Goal: Task Accomplishment & Management: Use online tool/utility

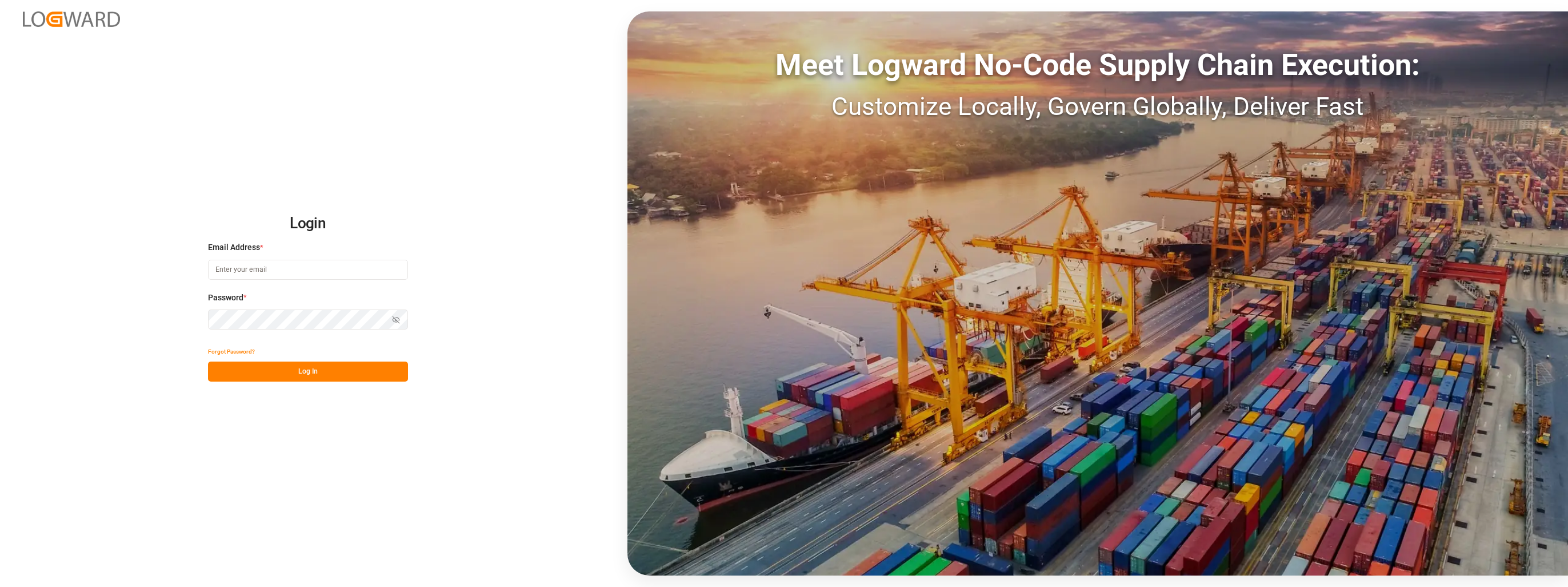
type input "[EMAIL_ADDRESS][PERSON_NAME][DOMAIN_NAME]"
click at [299, 377] on button "Log In" at bounding box center [308, 371] width 200 height 20
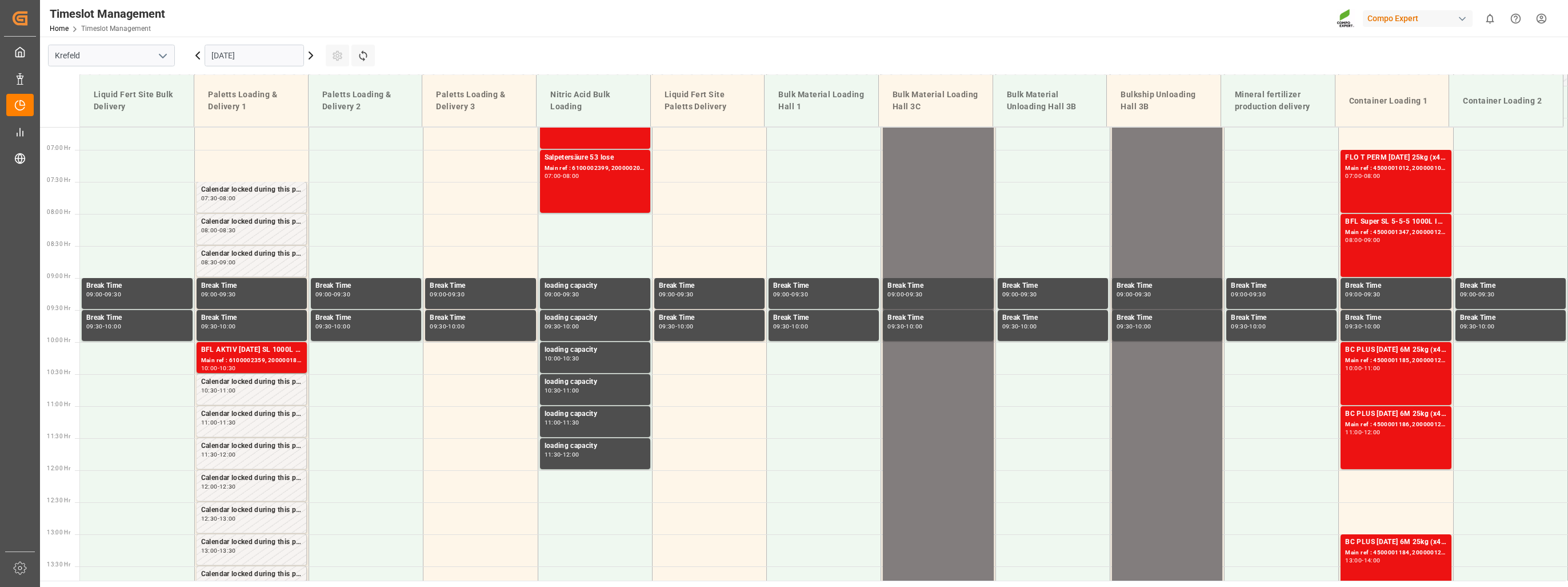
scroll to position [453, 0]
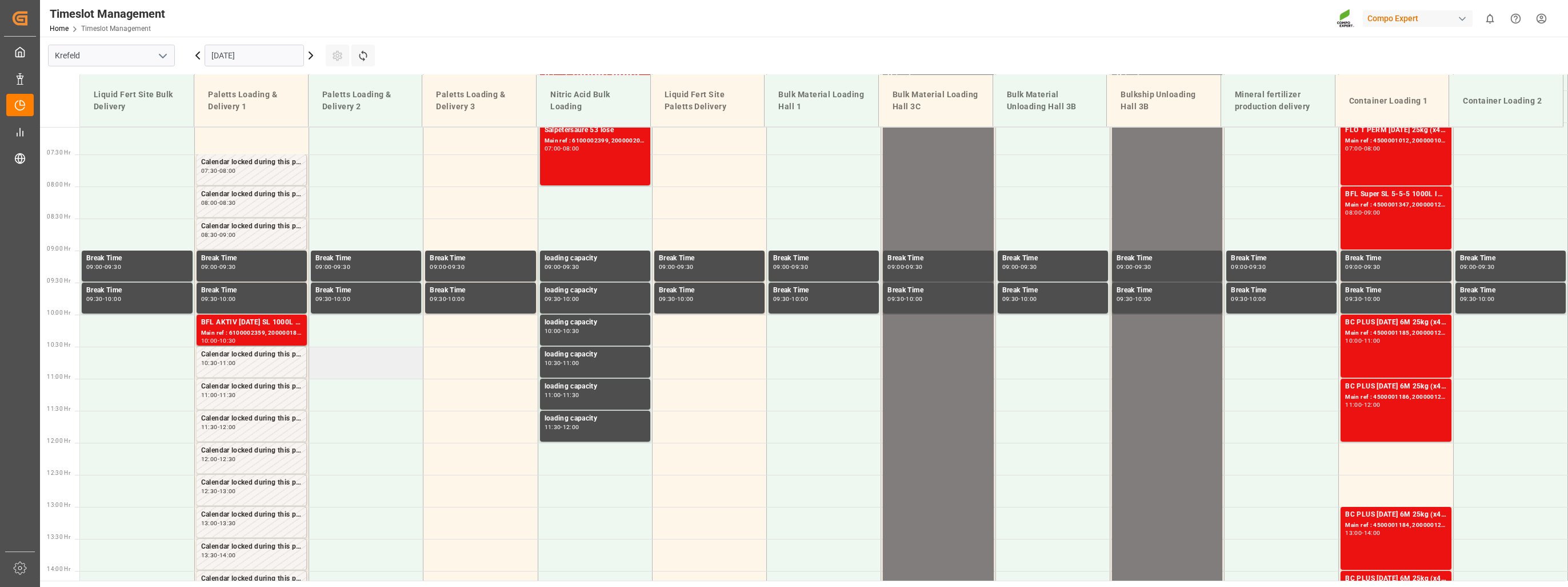
click at [349, 361] on td at bounding box center [366, 362] width 114 height 32
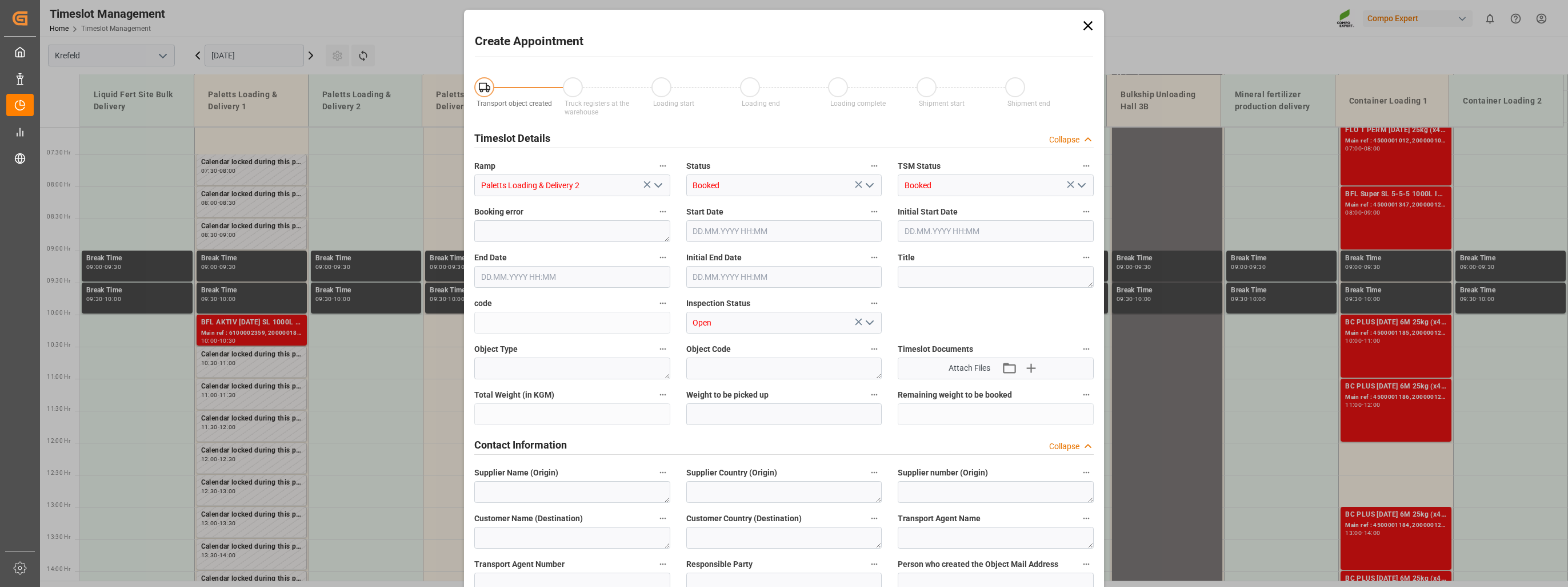
type input "[DATE] 10:30"
type input "[DATE] 11:00"
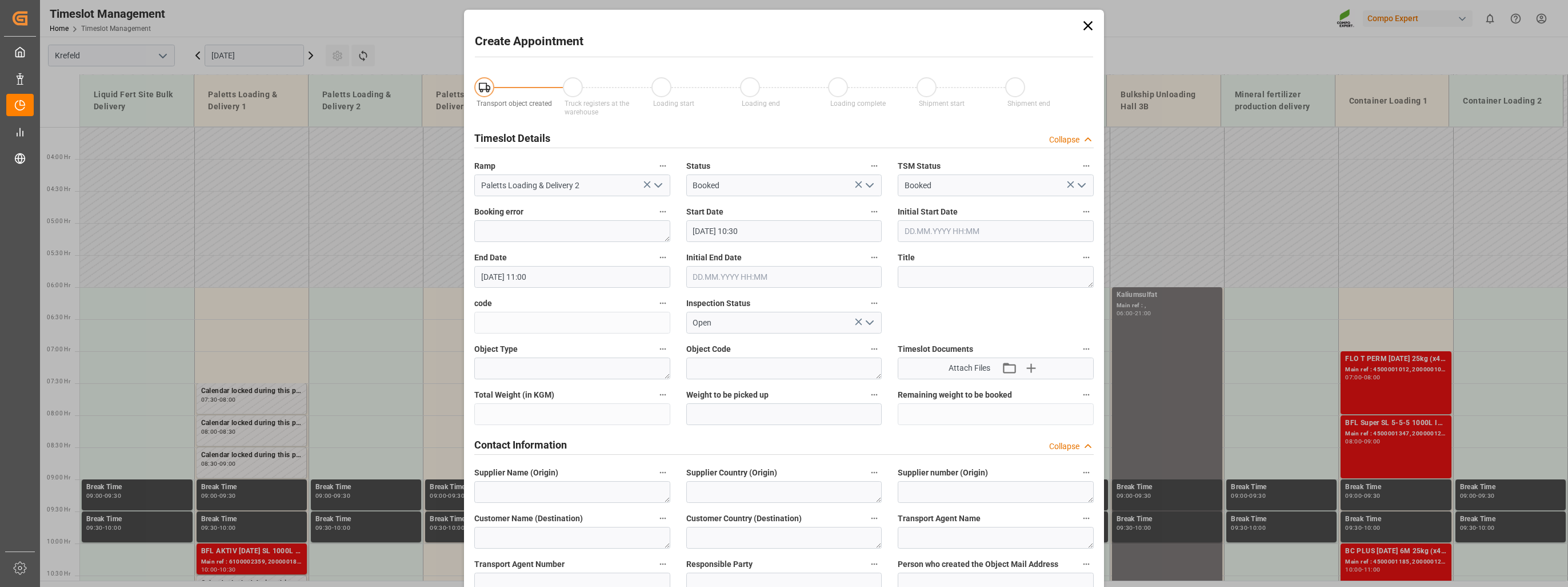
click at [1080, 26] on icon at bounding box center [1088, 26] width 16 height 16
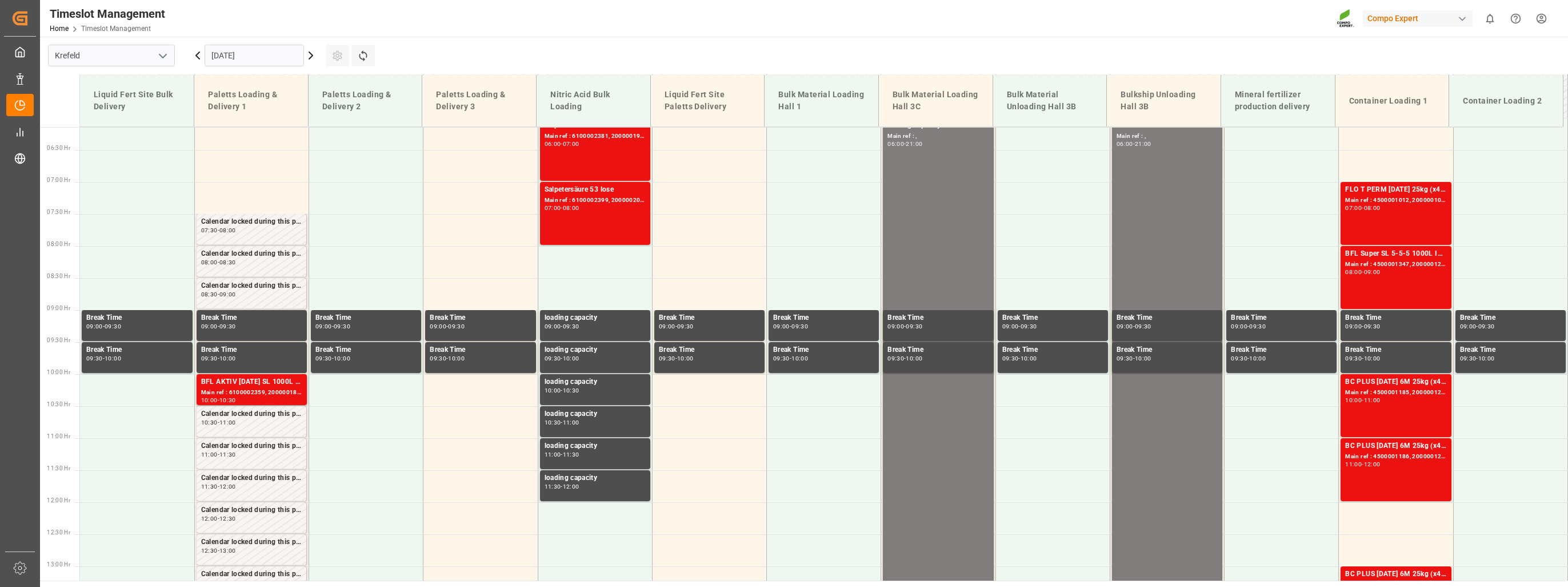
scroll to position [396, 0]
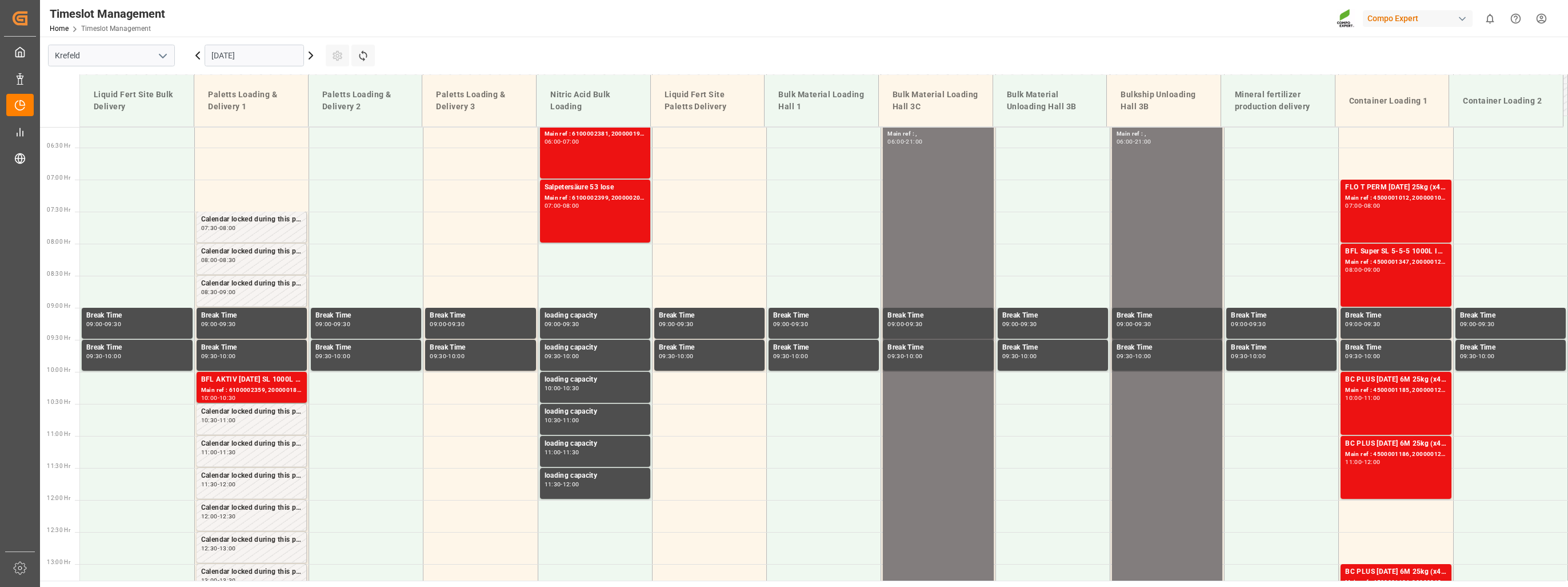
click at [308, 62] on div "[DATE]" at bounding box center [254, 56] width 143 height 38
click at [309, 54] on icon at bounding box center [311, 56] width 14 height 14
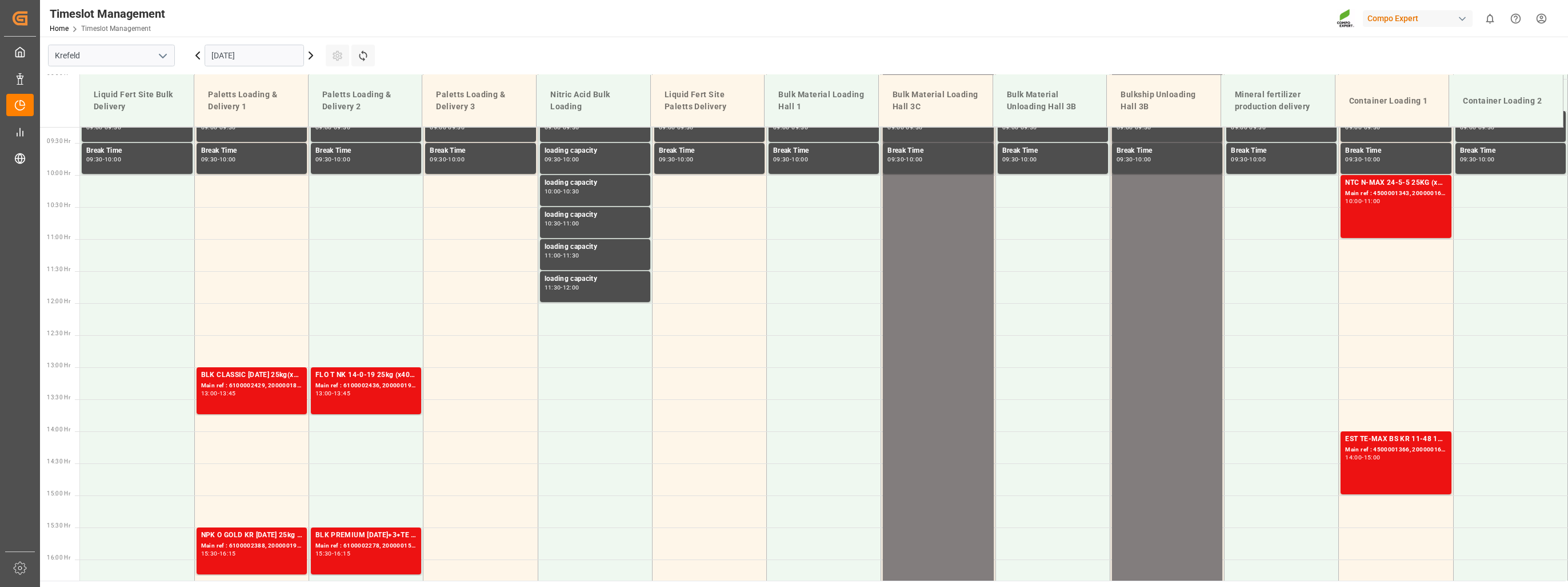
scroll to position [567, 0]
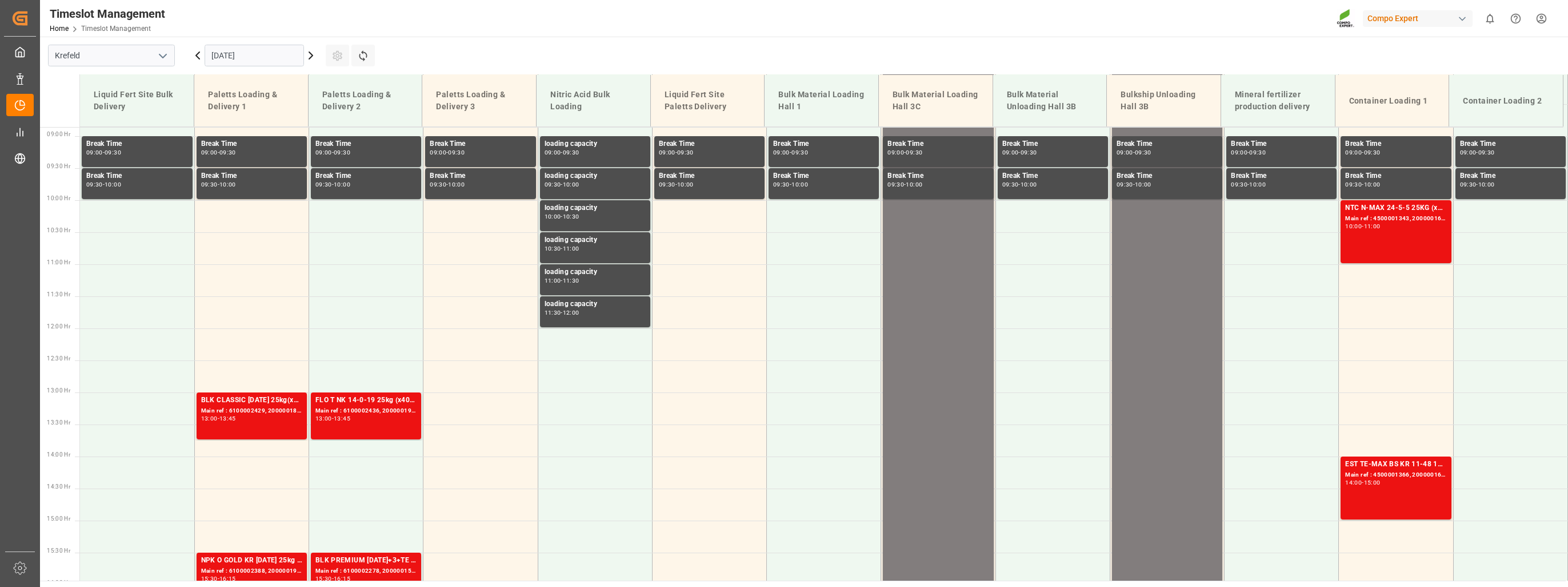
click at [316, 57] on icon at bounding box center [311, 56] width 14 height 14
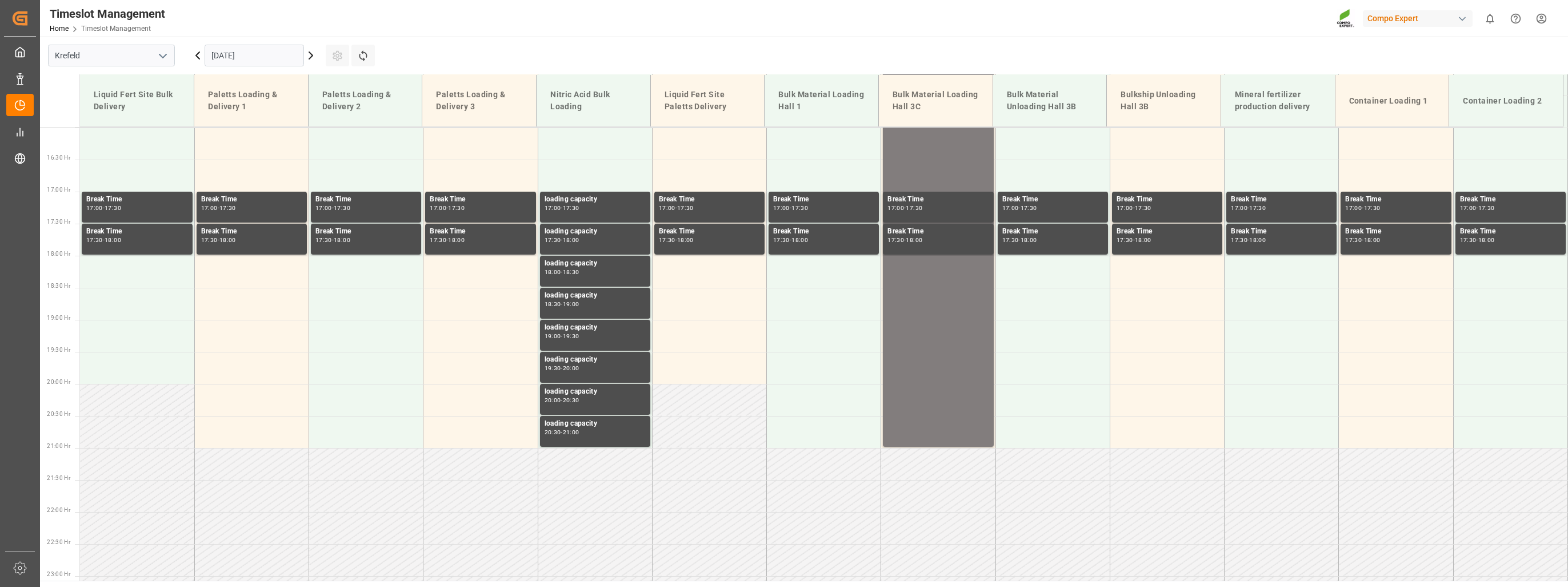
scroll to position [1025, 0]
click at [308, 57] on icon at bounding box center [311, 56] width 14 height 14
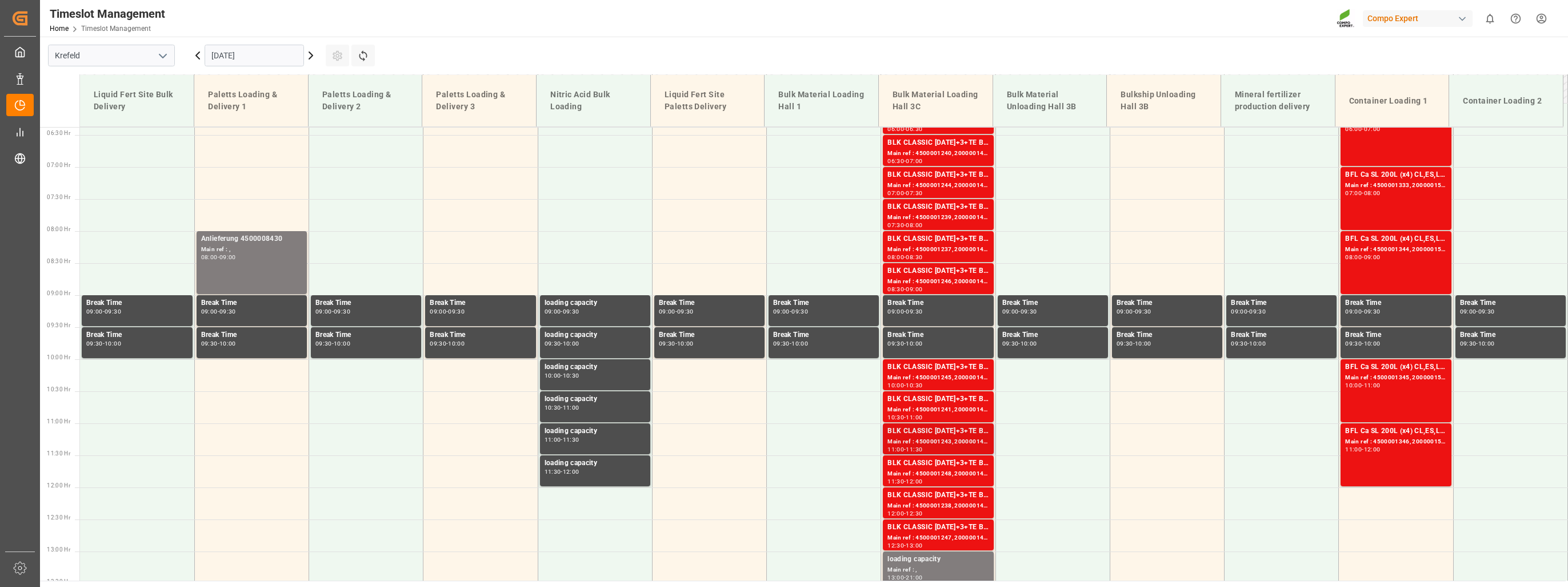
scroll to position [338, 0]
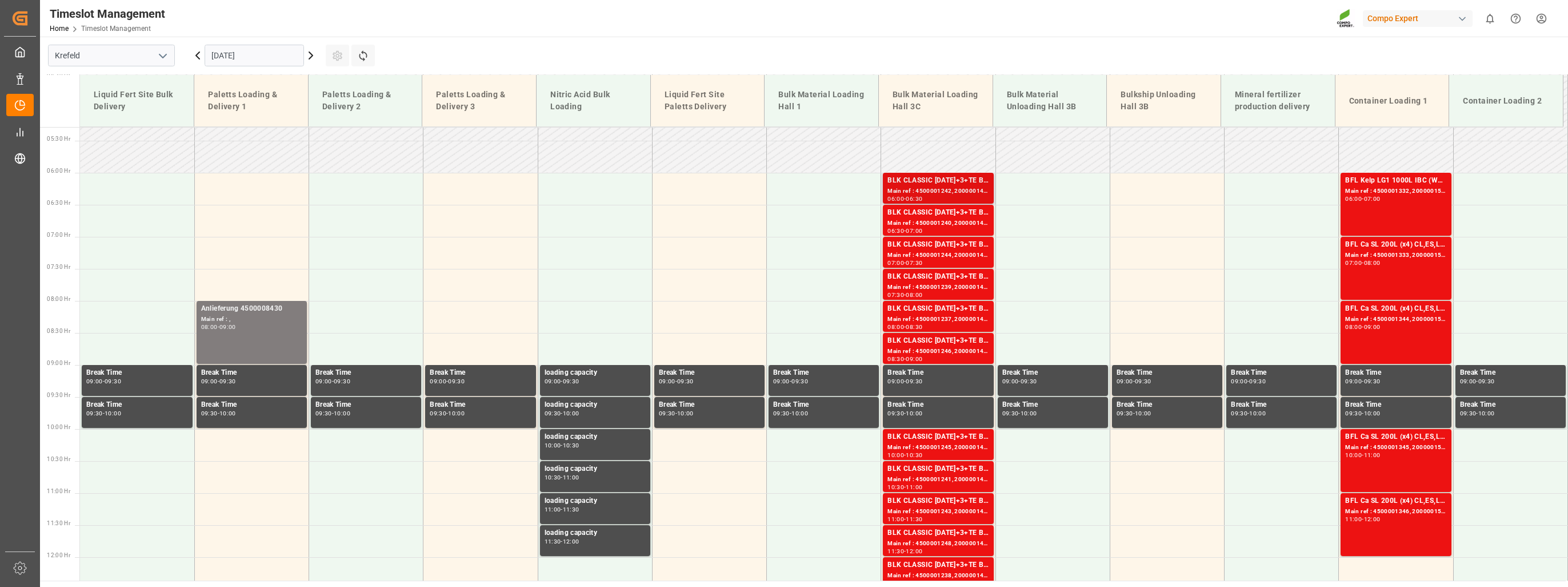
click at [921, 181] on div "BLK CLASSIC [DATE]+3+TE BULK" at bounding box center [937, 180] width 101 height 11
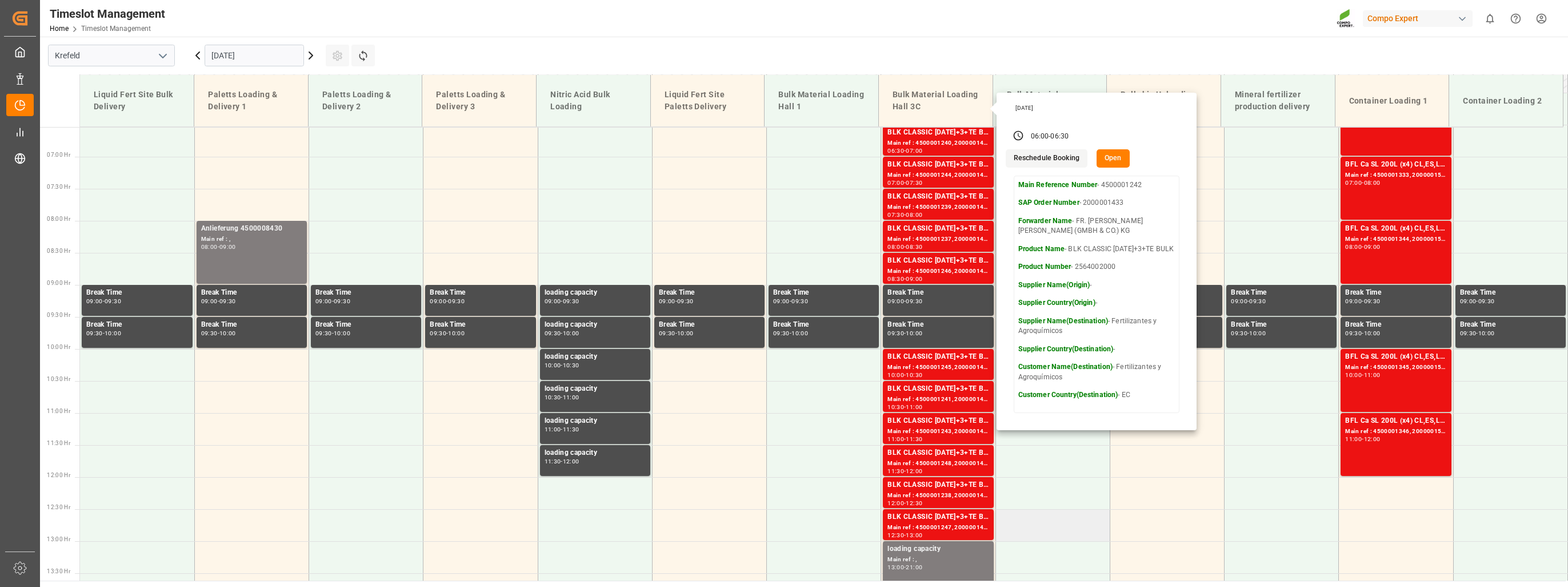
scroll to position [510, 0]
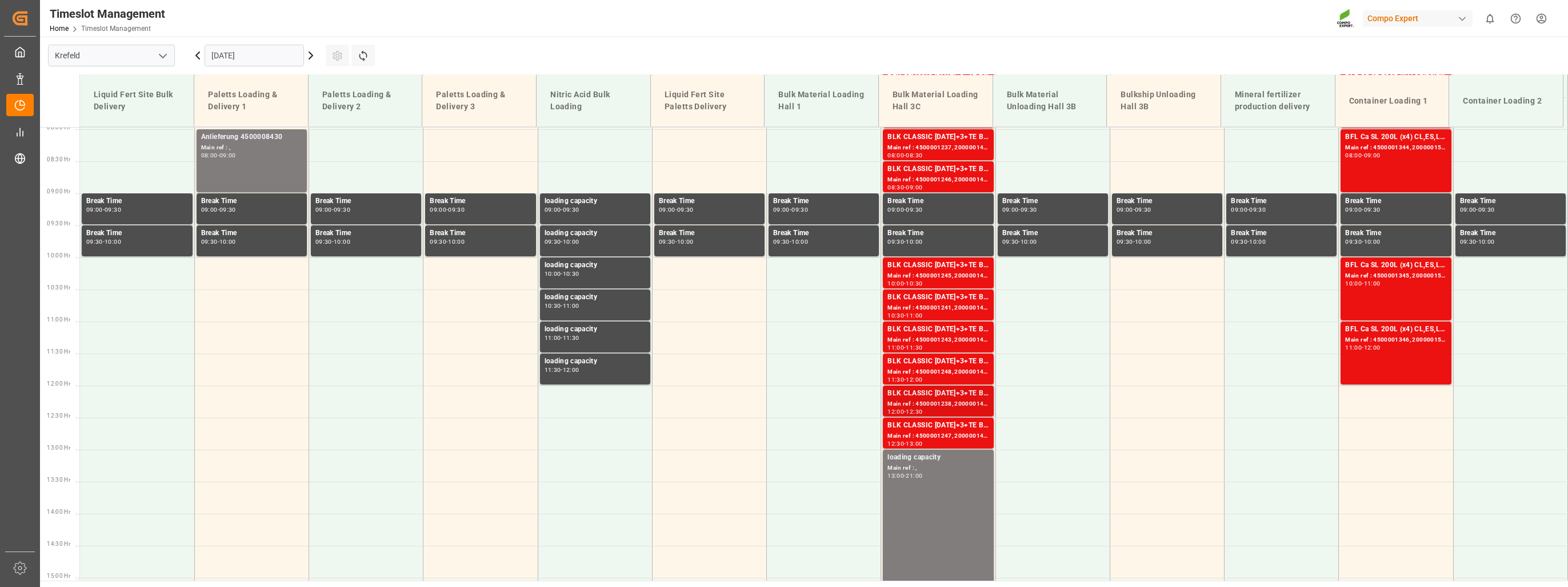
click at [925, 403] on div "Main ref : 4500001238, 2000001433" at bounding box center [937, 404] width 101 height 10
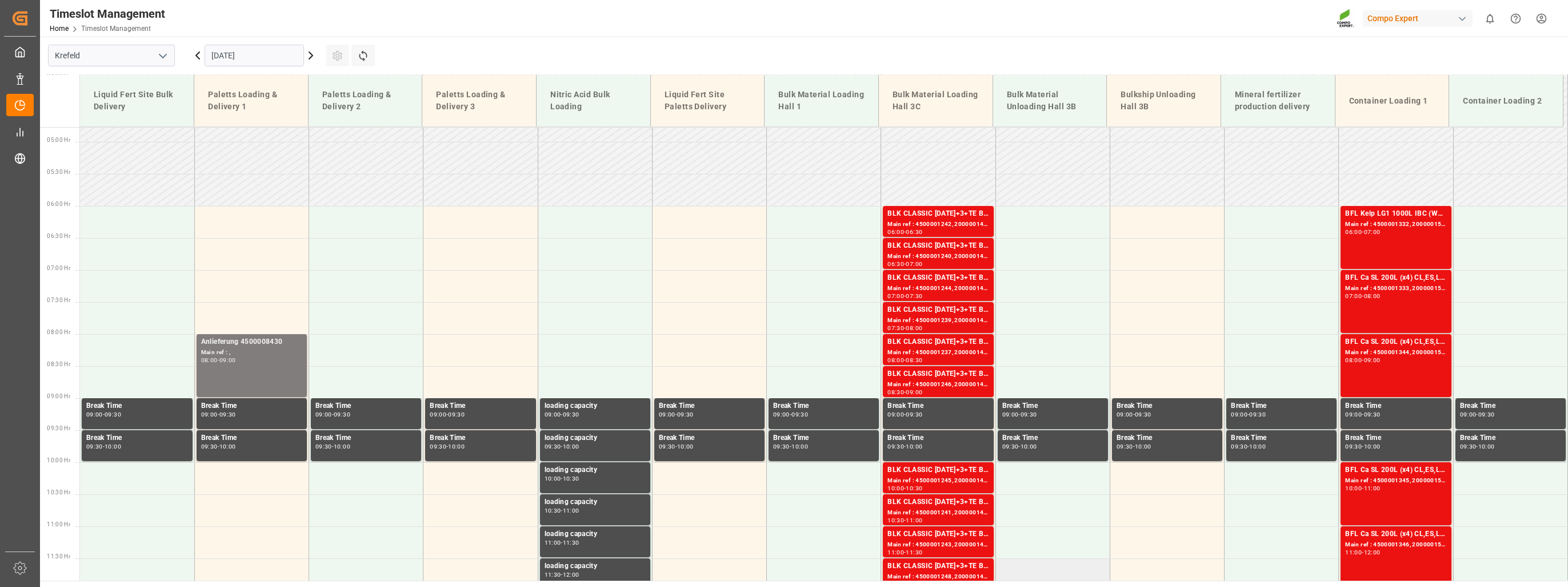
scroll to position [281, 0]
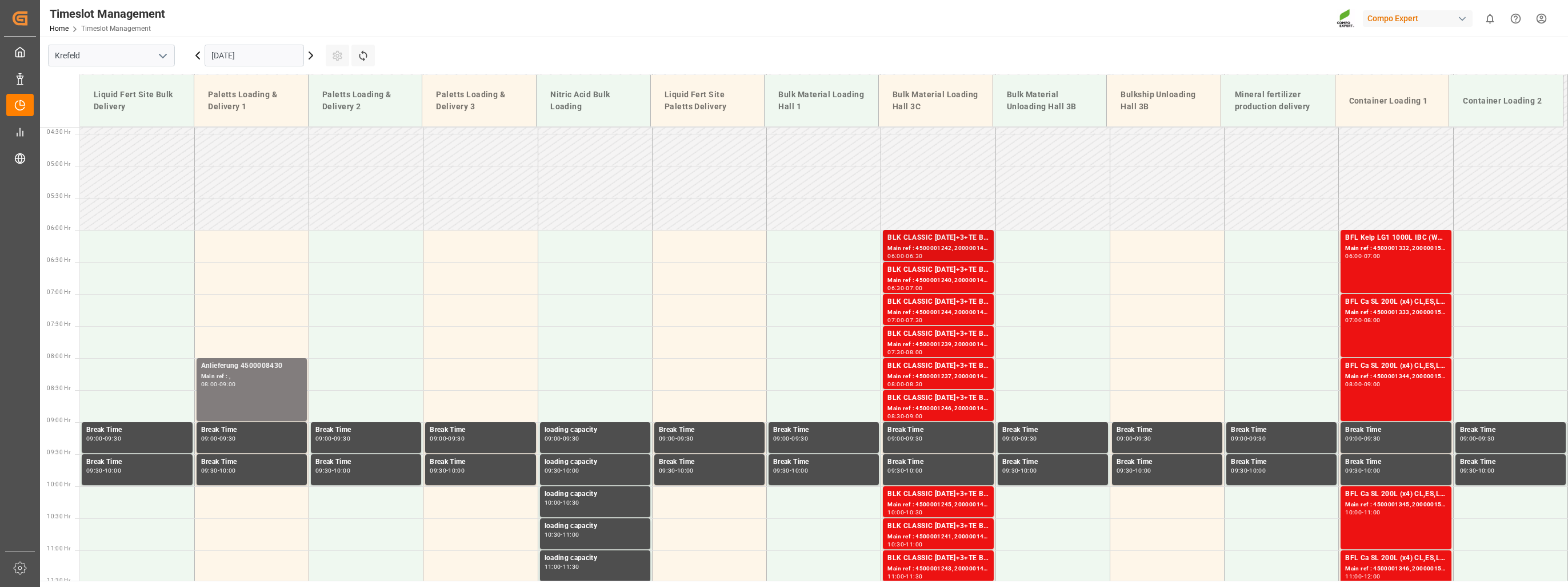
click at [940, 237] on div "BLK CLASSIC [DATE]+3+TE BULK" at bounding box center [937, 237] width 101 height 11
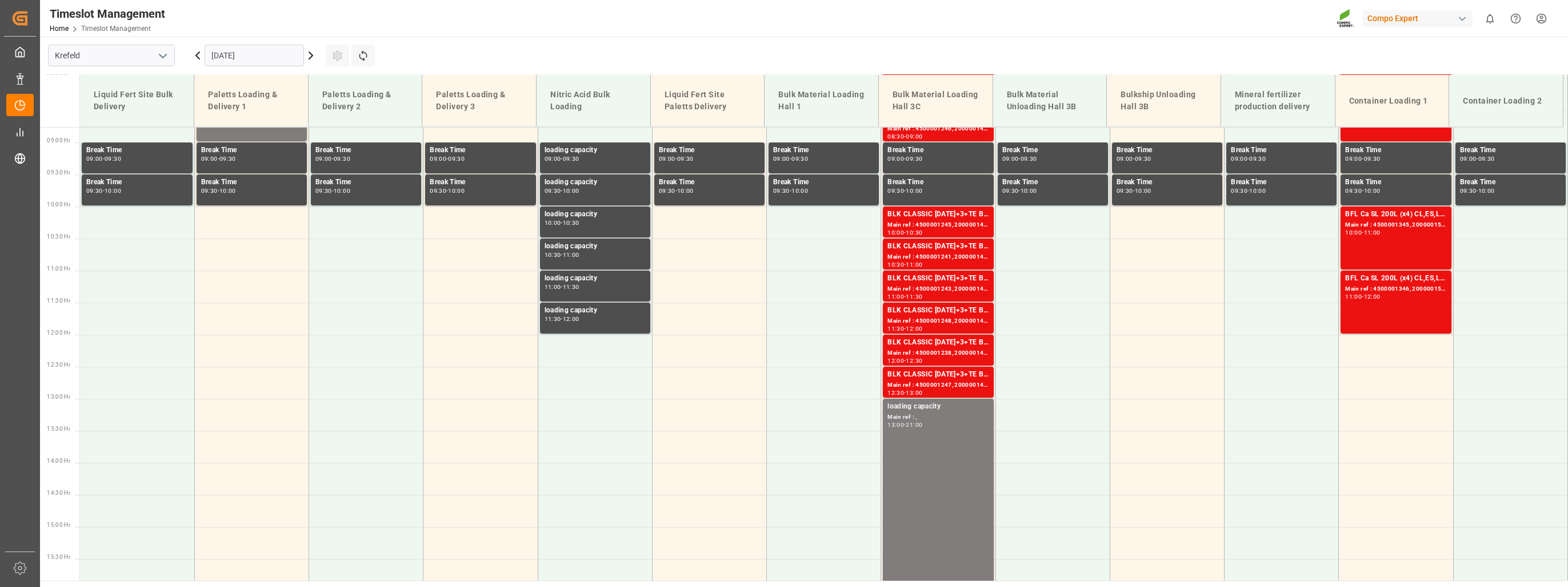
scroll to position [567, 0]
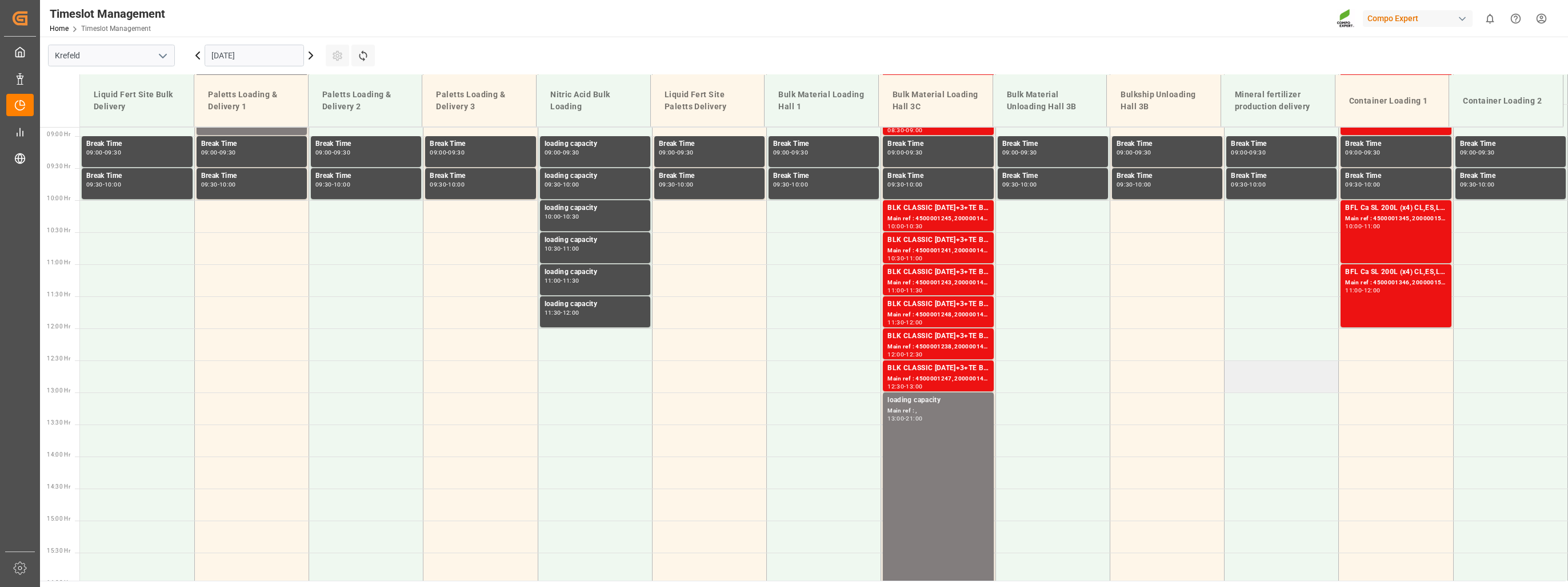
click at [1269, 382] on td at bounding box center [1281, 376] width 114 height 32
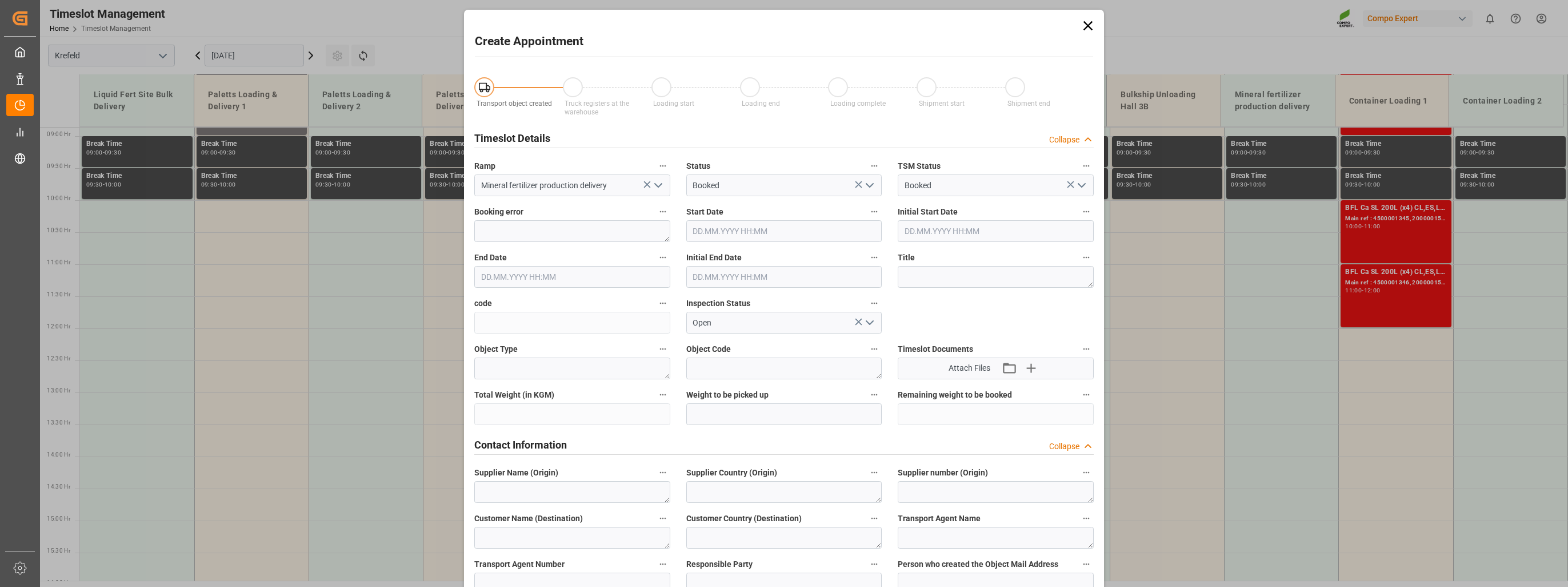
type input "[DATE] 12:30"
type input "[DATE] 13:00"
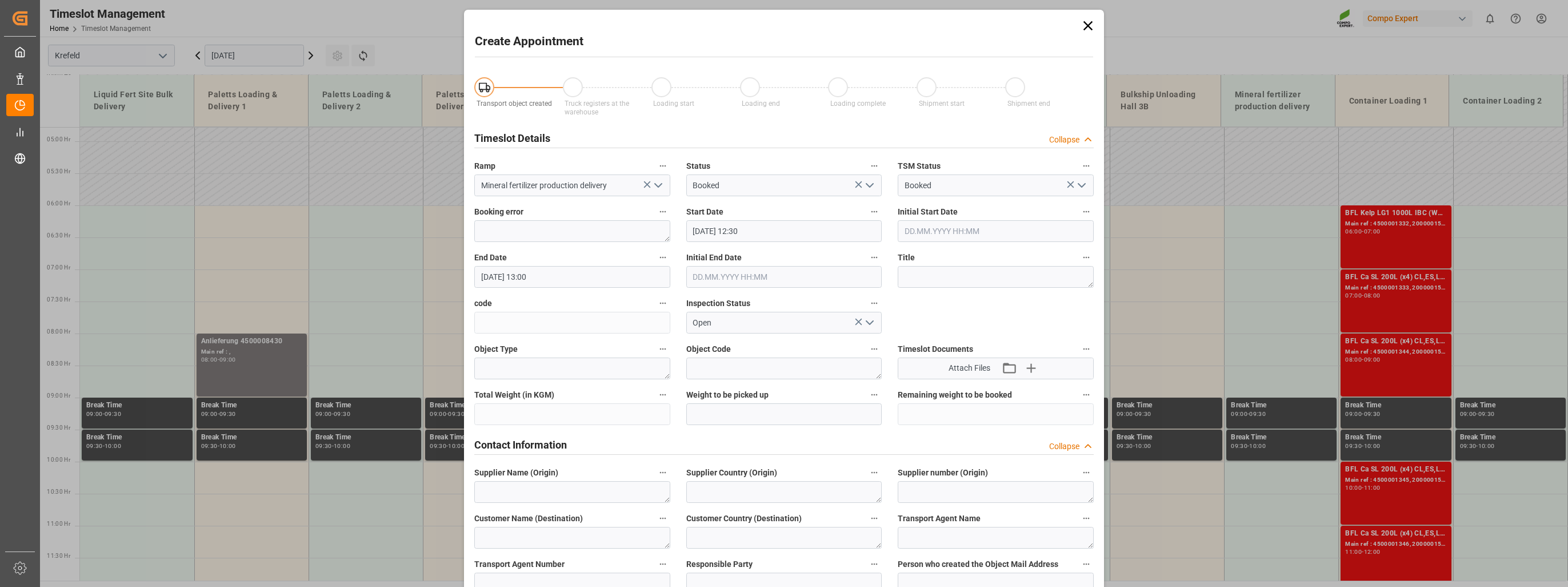
scroll to position [396, 0]
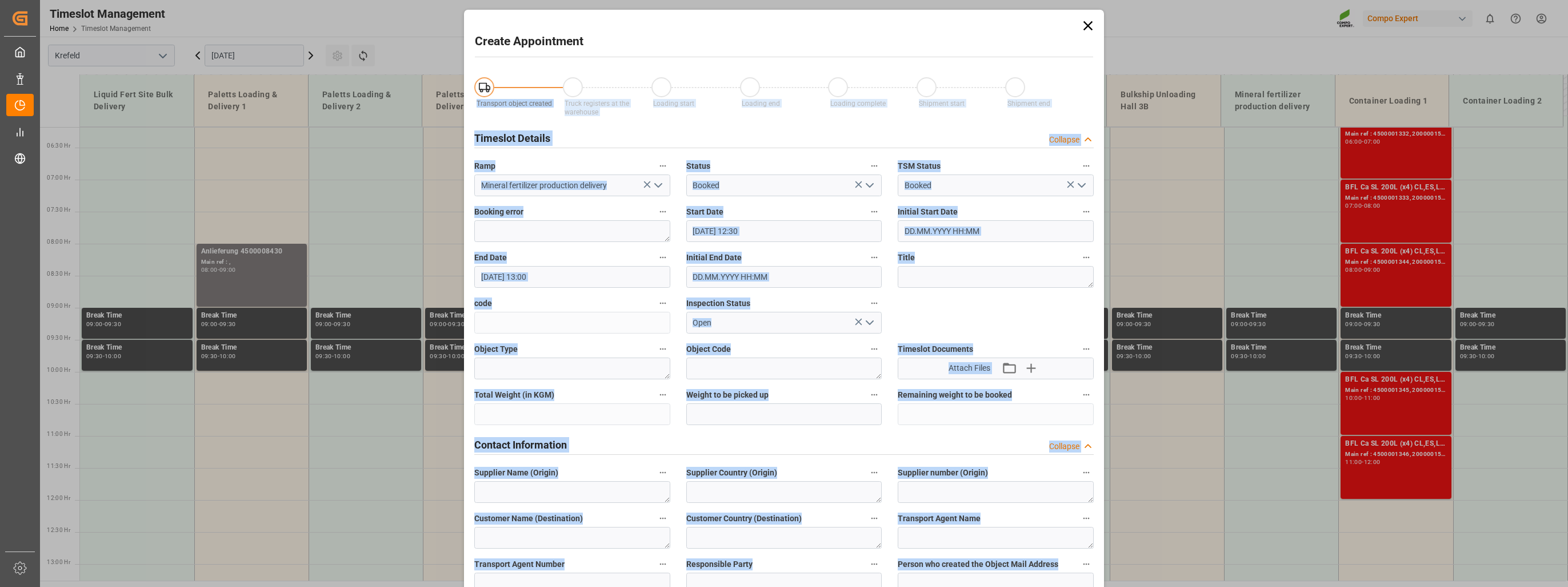
drag, startPoint x: 1077, startPoint y: 31, endPoint x: 1079, endPoint y: 25, distance: 6.3
drag, startPoint x: 1079, startPoint y: 25, endPoint x: 1045, endPoint y: 29, distance: 34.2
click at [1087, 25] on icon at bounding box center [1087, 25] width 9 height 9
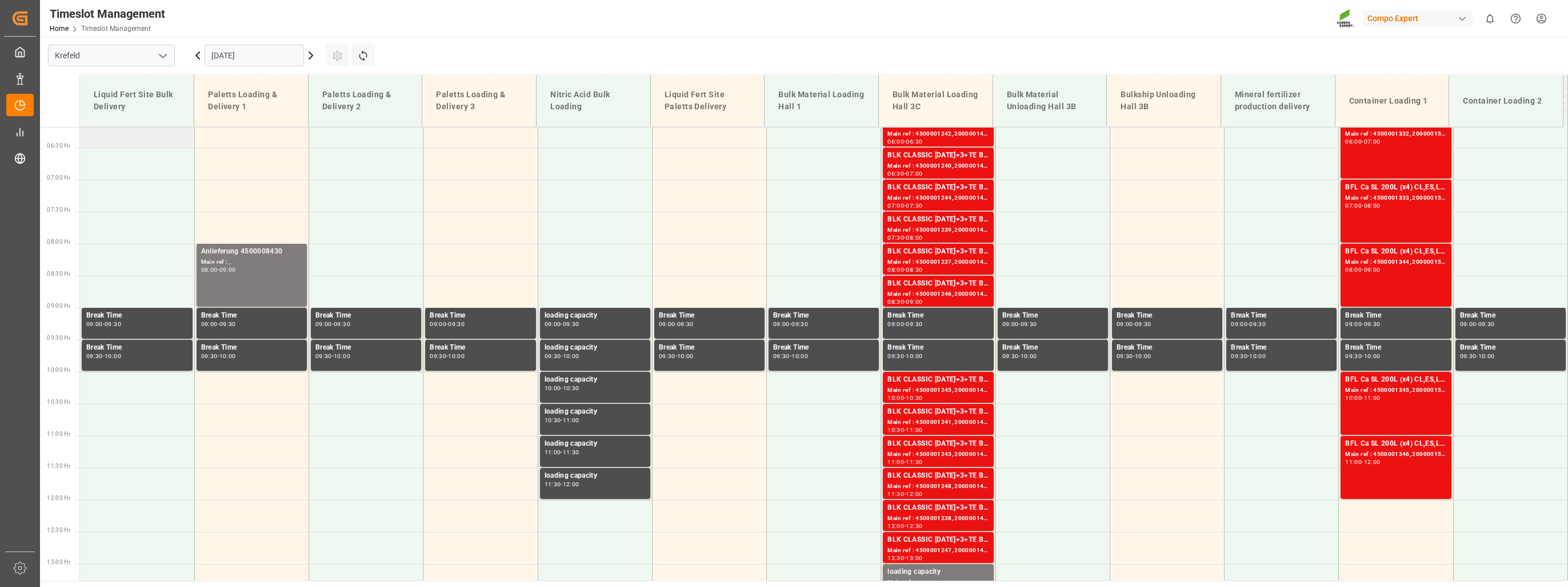
click at [190, 143] on td at bounding box center [137, 131] width 114 height 32
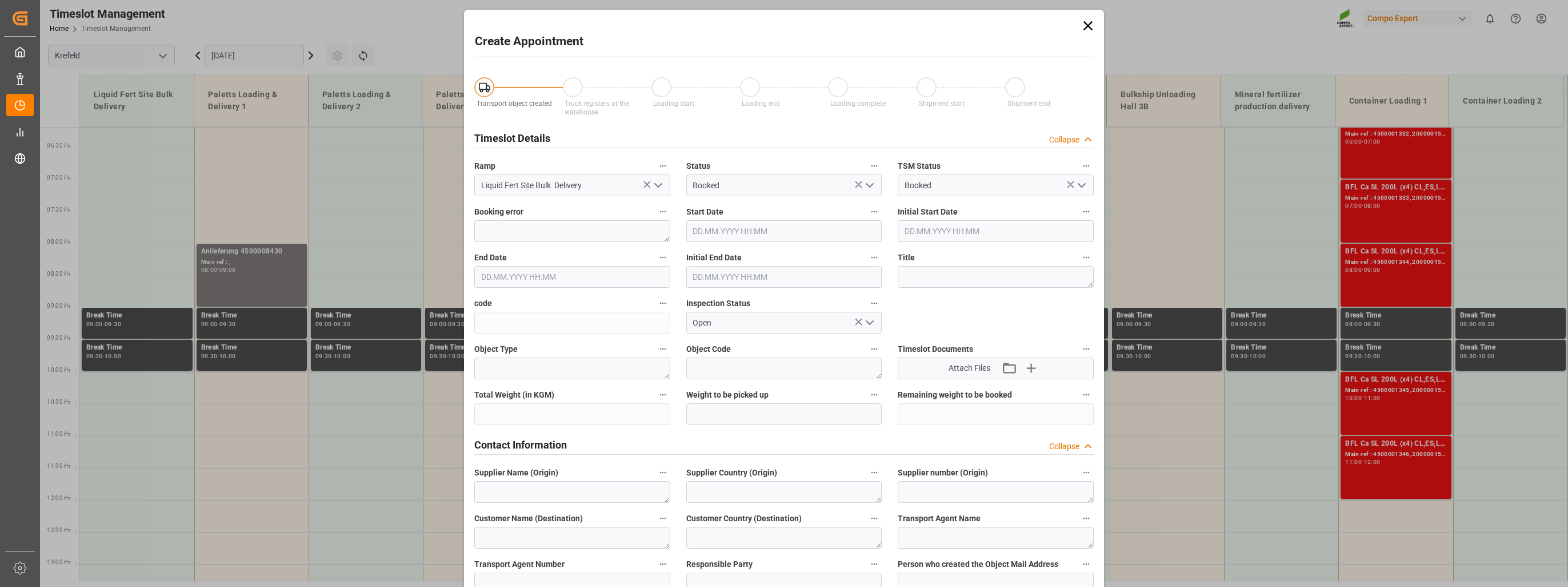
click at [309, 49] on div "Create Appointment Transport object created Truck registers at the warehouse Lo…" at bounding box center [784, 293] width 1568 height 587
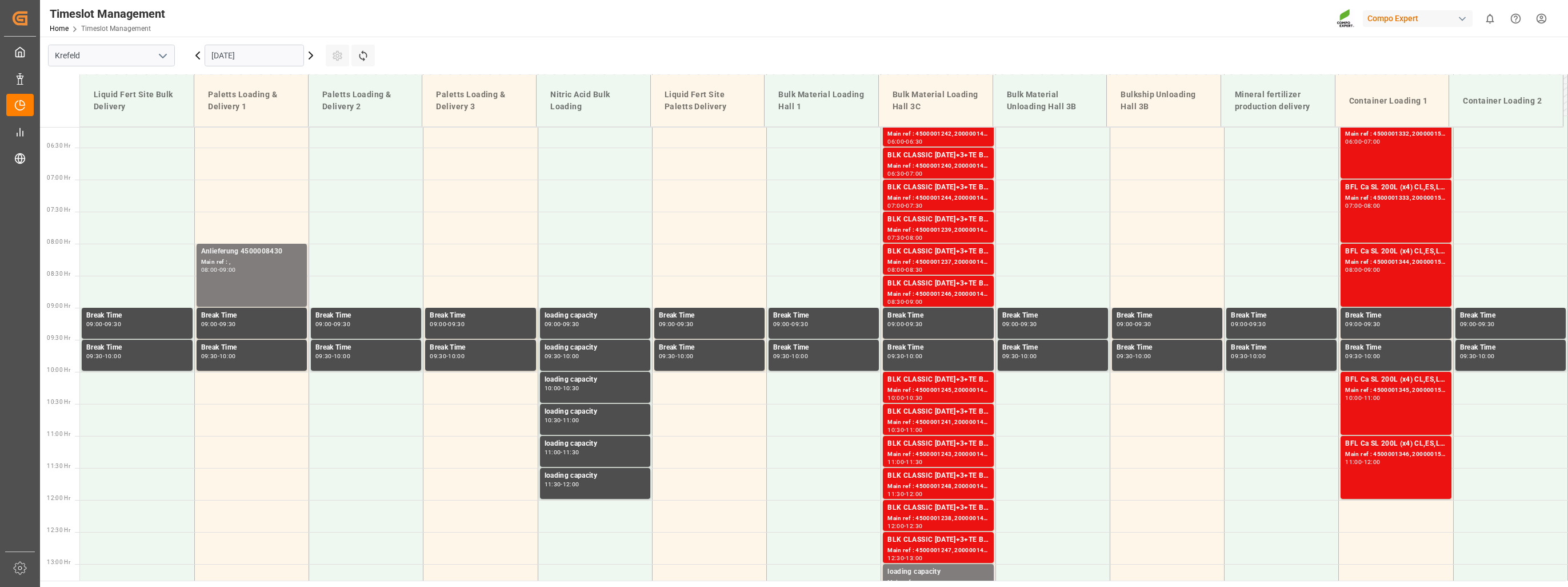
click at [312, 56] on icon at bounding box center [310, 55] width 3 height 7
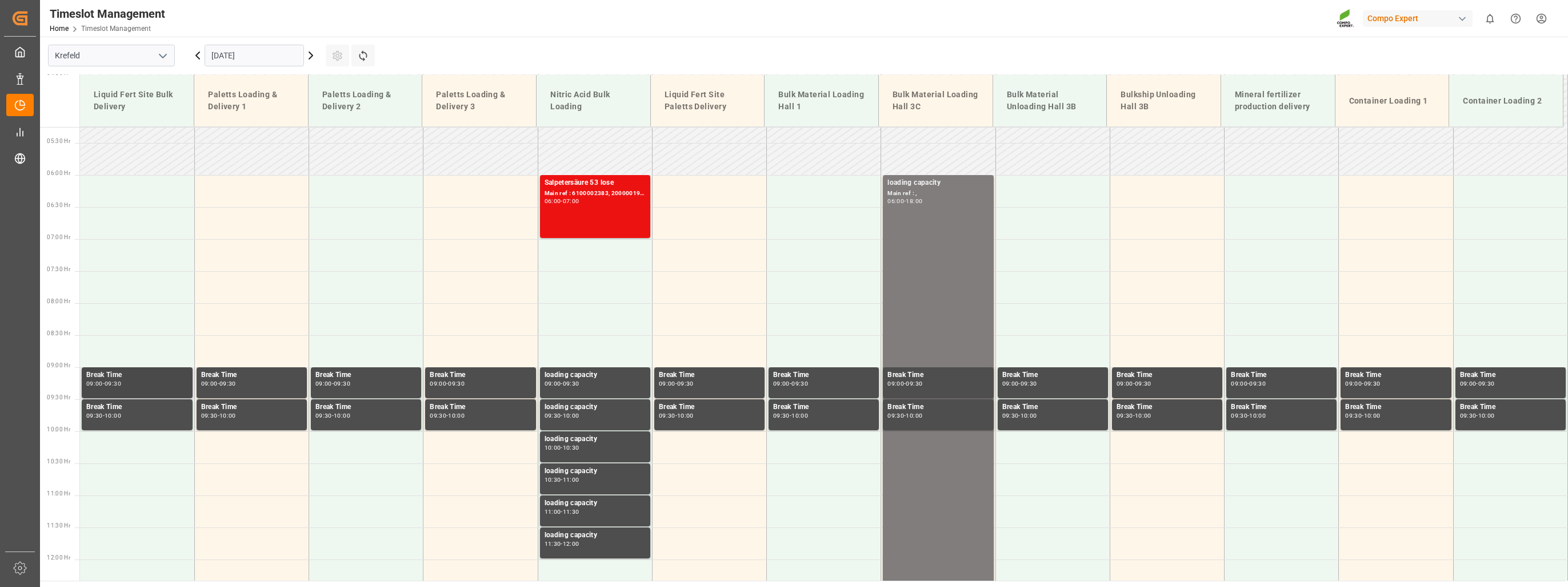
scroll to position [283, 0]
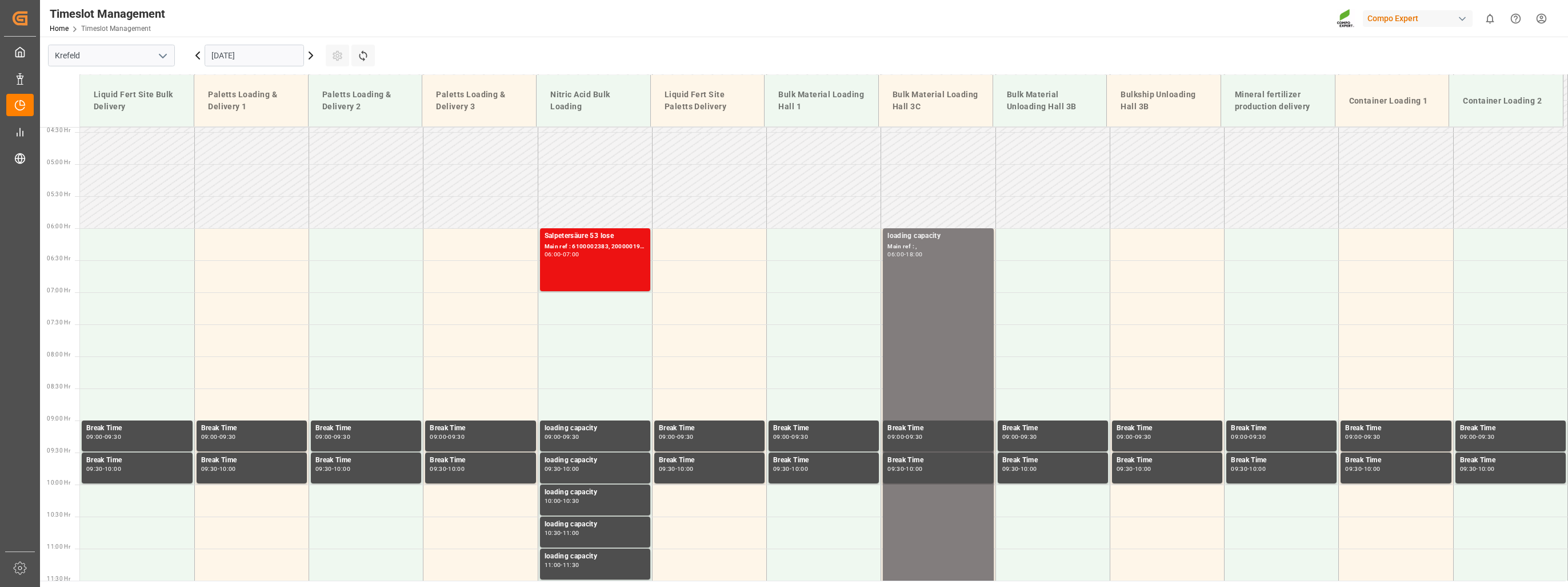
drag, startPoint x: 200, startPoint y: 59, endPoint x: 233, endPoint y: 81, distance: 39.7
click at [200, 59] on icon at bounding box center [197, 55] width 3 height 7
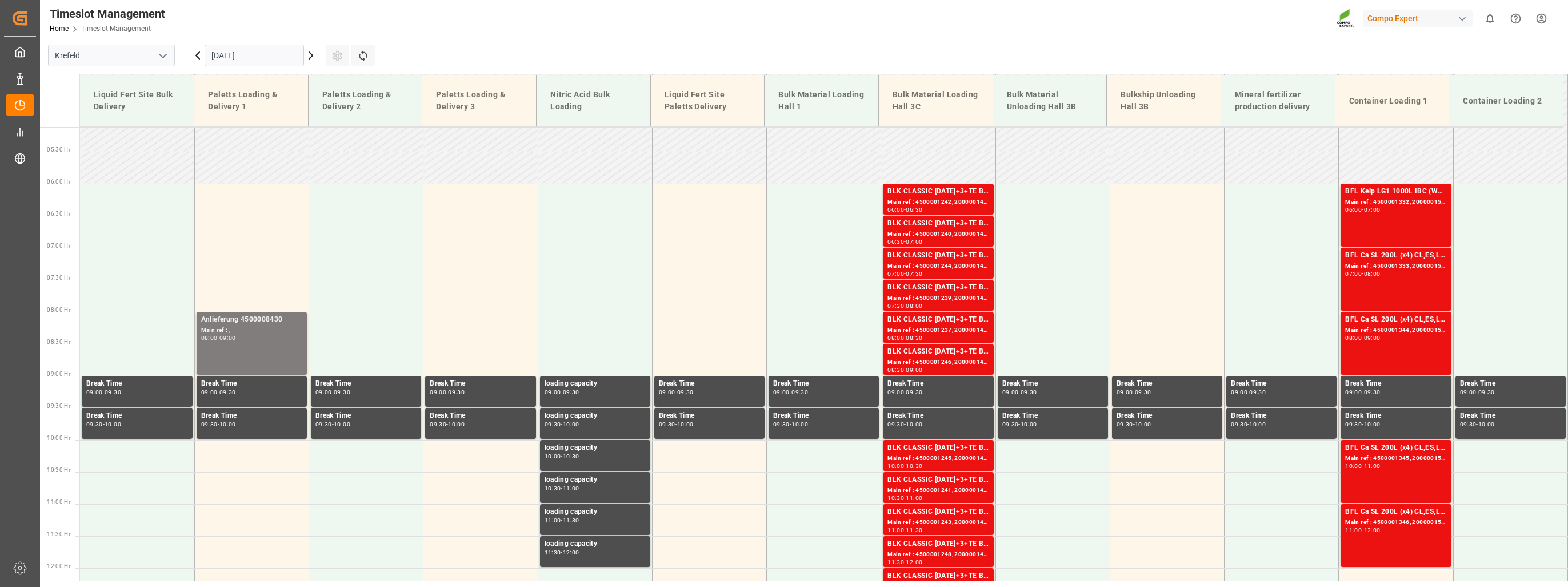
scroll to position [453, 0]
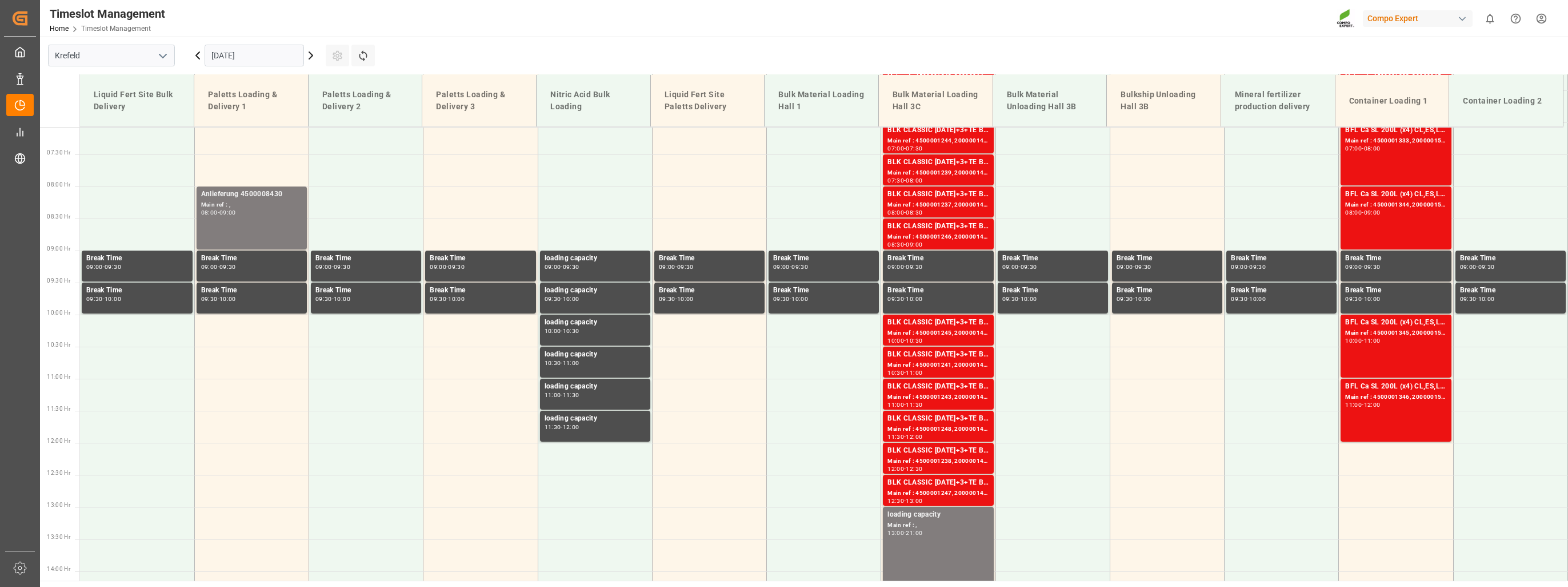
click at [318, 62] on div "[DATE]" at bounding box center [254, 56] width 143 height 38
click at [312, 50] on icon at bounding box center [311, 56] width 14 height 14
